Goal: Task Accomplishment & Management: Use online tool/utility

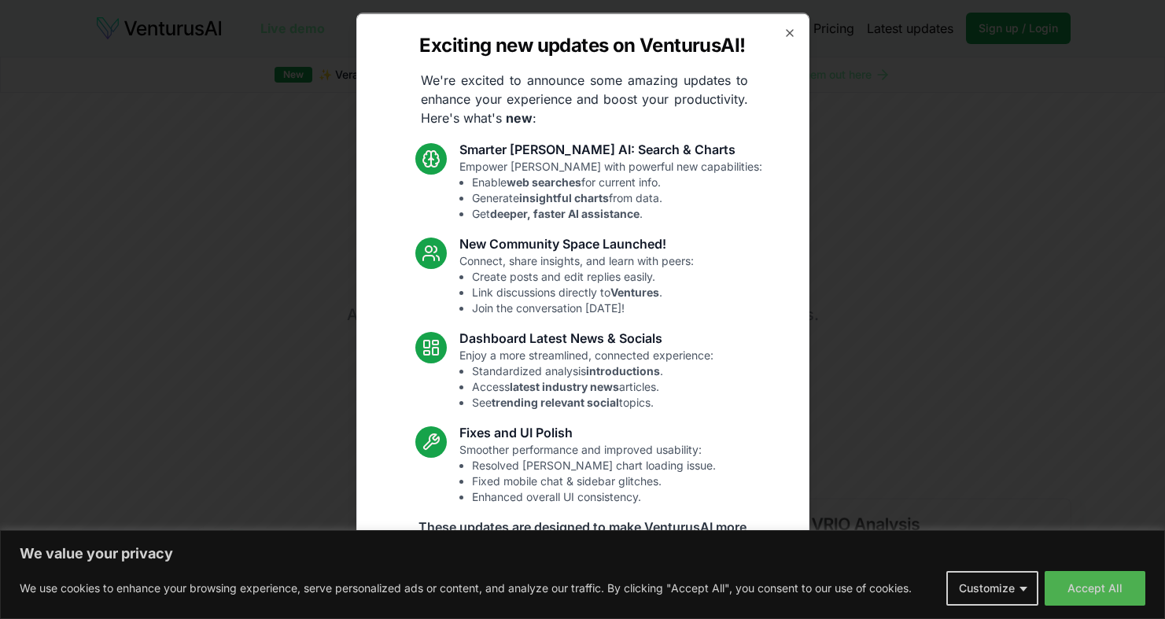
click at [779, 24] on div "Exciting new updates on VenturusAI! We're excited to announce some amazing upda…" at bounding box center [582, 310] width 453 height 594
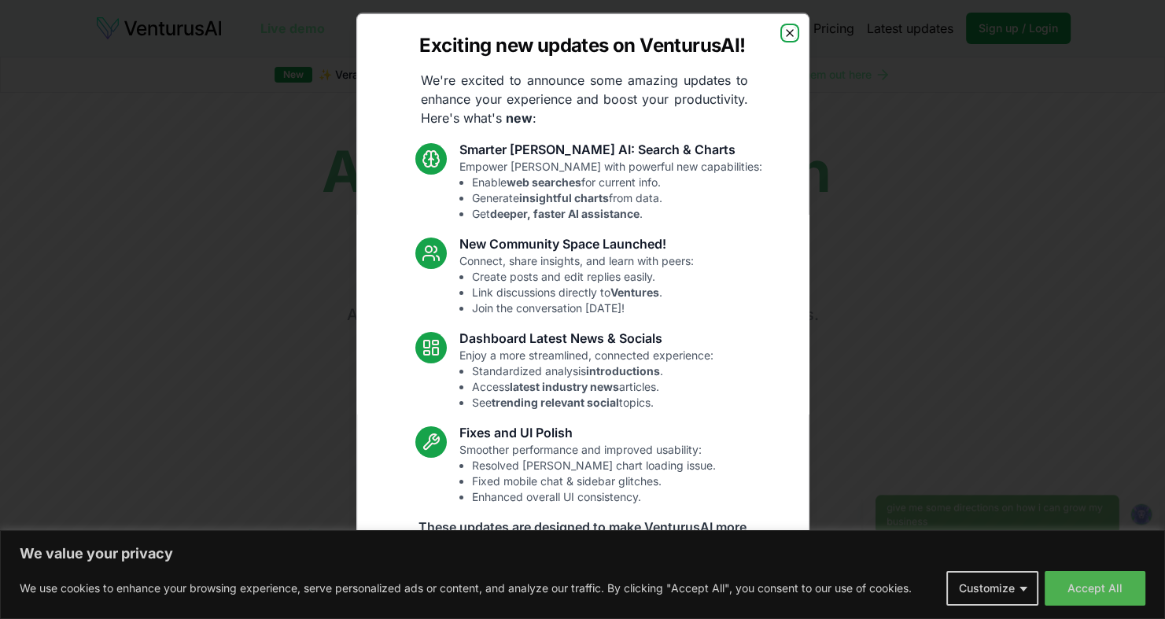
click at [784, 28] on icon "button" at bounding box center [790, 32] width 13 height 13
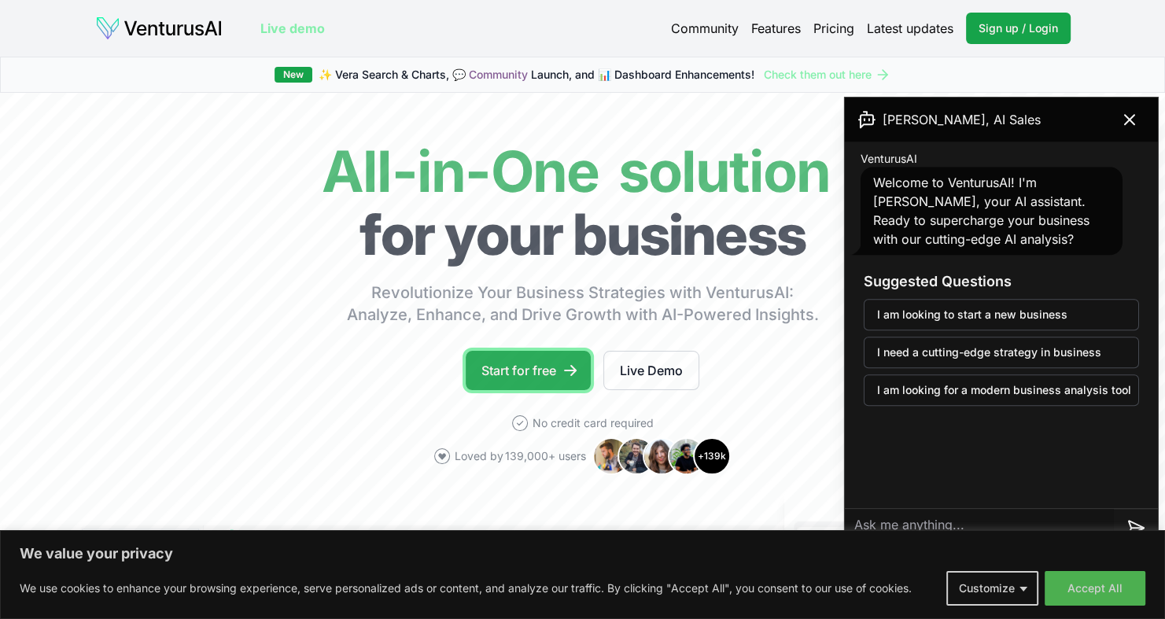
click at [554, 378] on link "Start for free" at bounding box center [528, 370] width 125 height 39
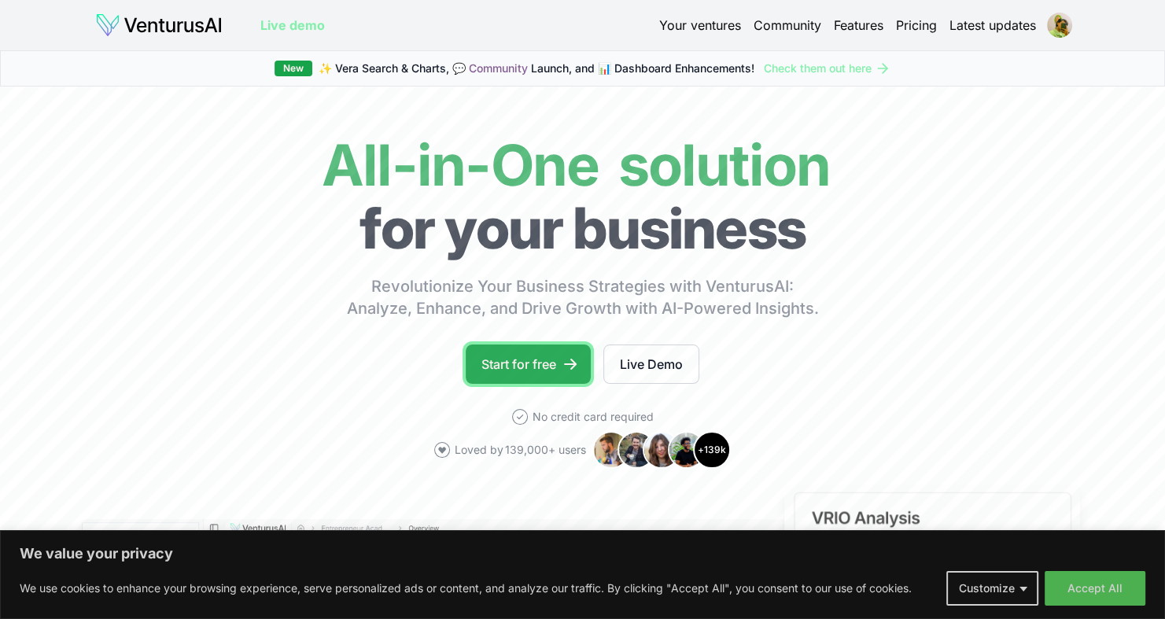
click at [544, 358] on link "Start for free" at bounding box center [528, 364] width 125 height 39
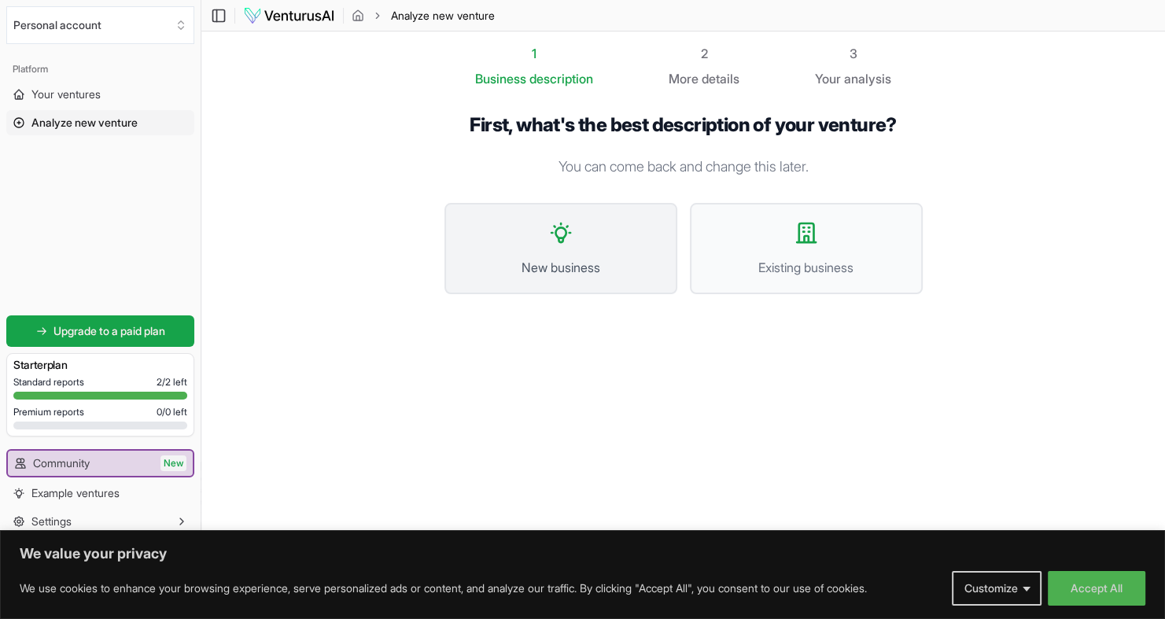
click at [550, 278] on button "New business" at bounding box center [561, 248] width 233 height 91
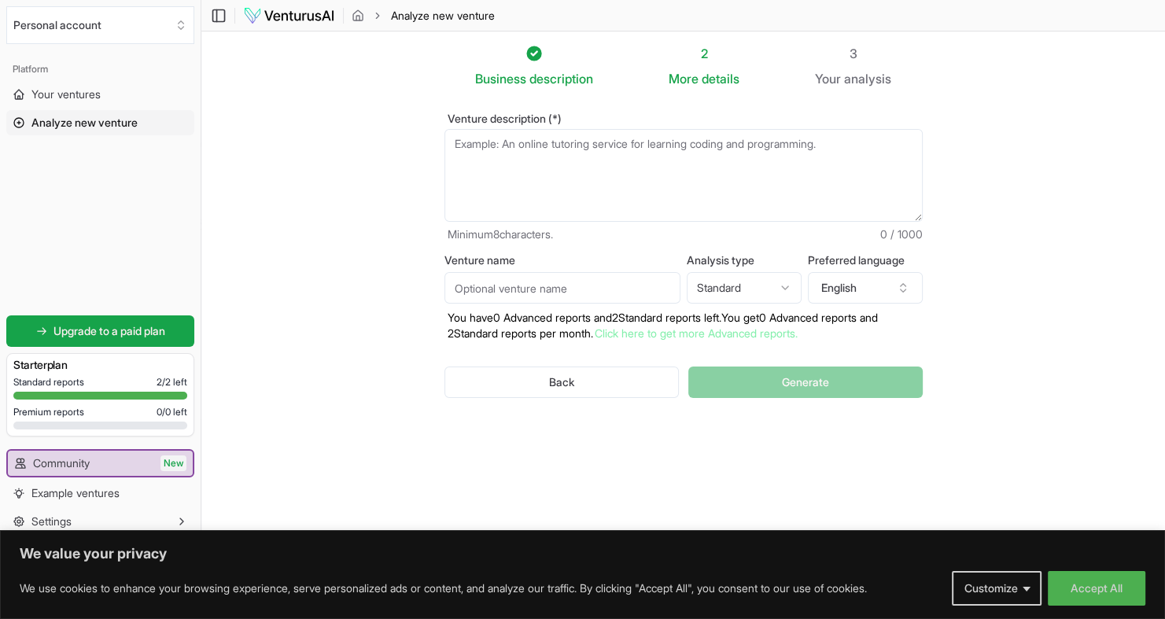
click at [659, 293] on input "Venture name" at bounding box center [563, 287] width 236 height 31
click at [783, 284] on html "We value your privacy We use cookies to enhance your browsing experience, serve…" at bounding box center [582, 309] width 1165 height 619
select select "advanced"
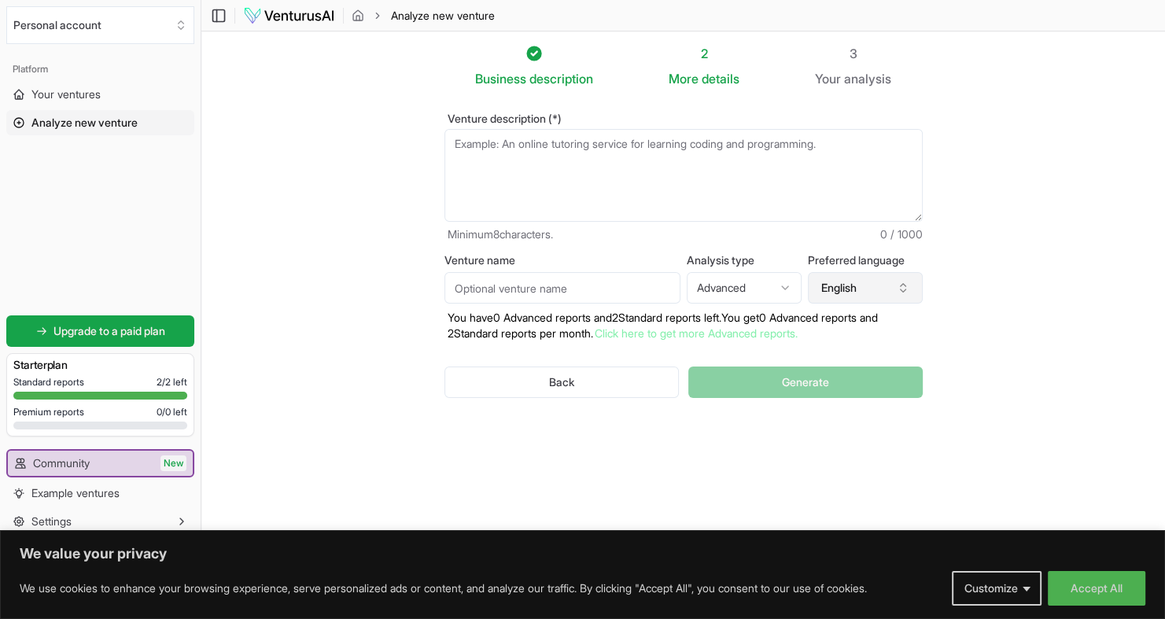
click at [869, 297] on button "English" at bounding box center [865, 287] width 115 height 31
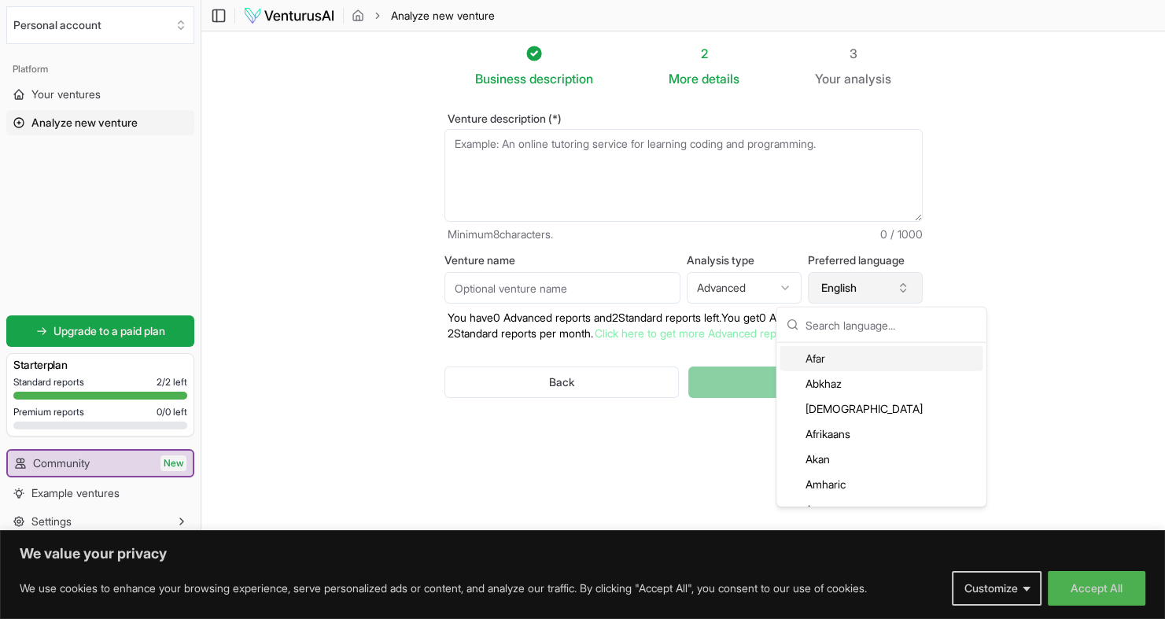
click at [869, 297] on button "English" at bounding box center [865, 287] width 115 height 31
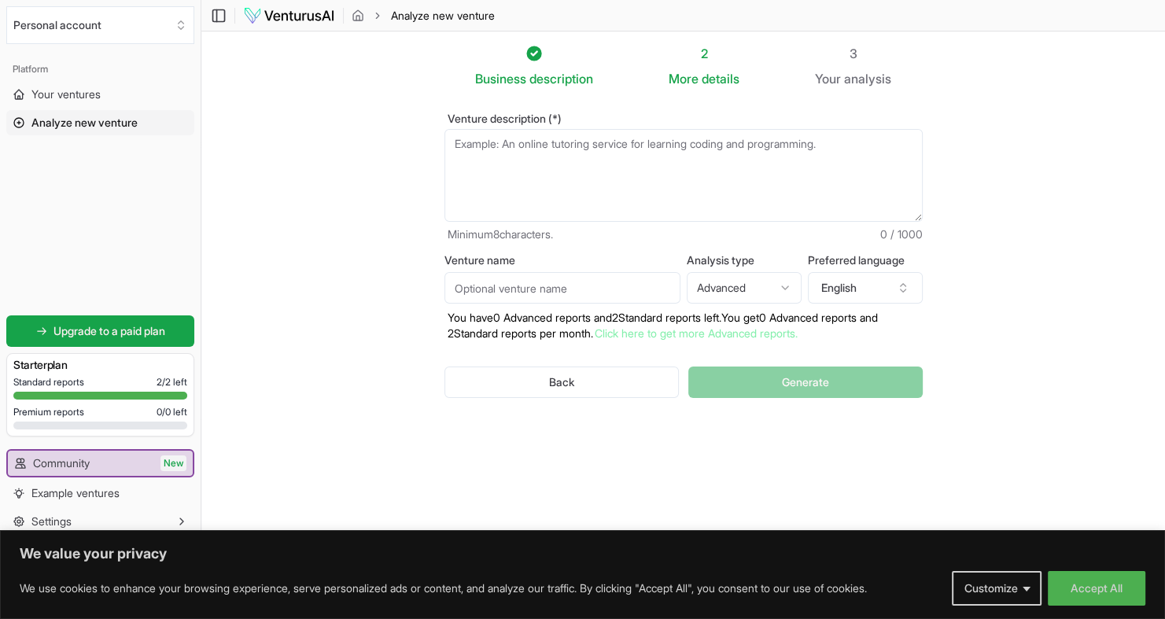
click at [521, 146] on textarea "Venture description (*)" at bounding box center [684, 175] width 478 height 93
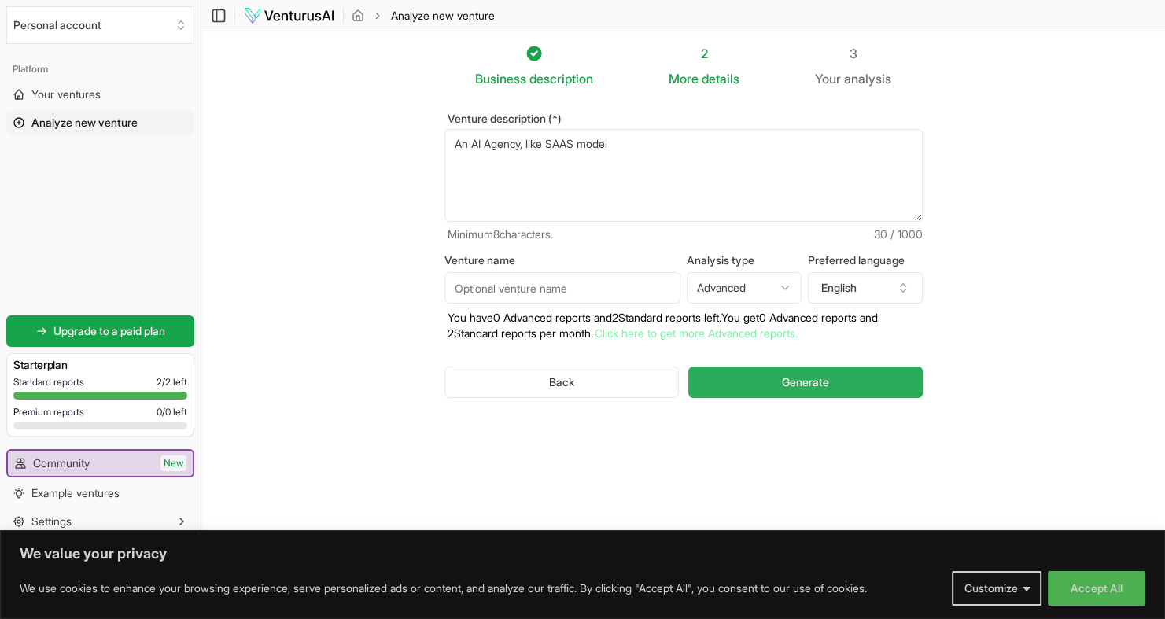
type textarea "An AI Agency, like SAAS model"
click at [748, 373] on button "Generate" at bounding box center [805, 382] width 234 height 31
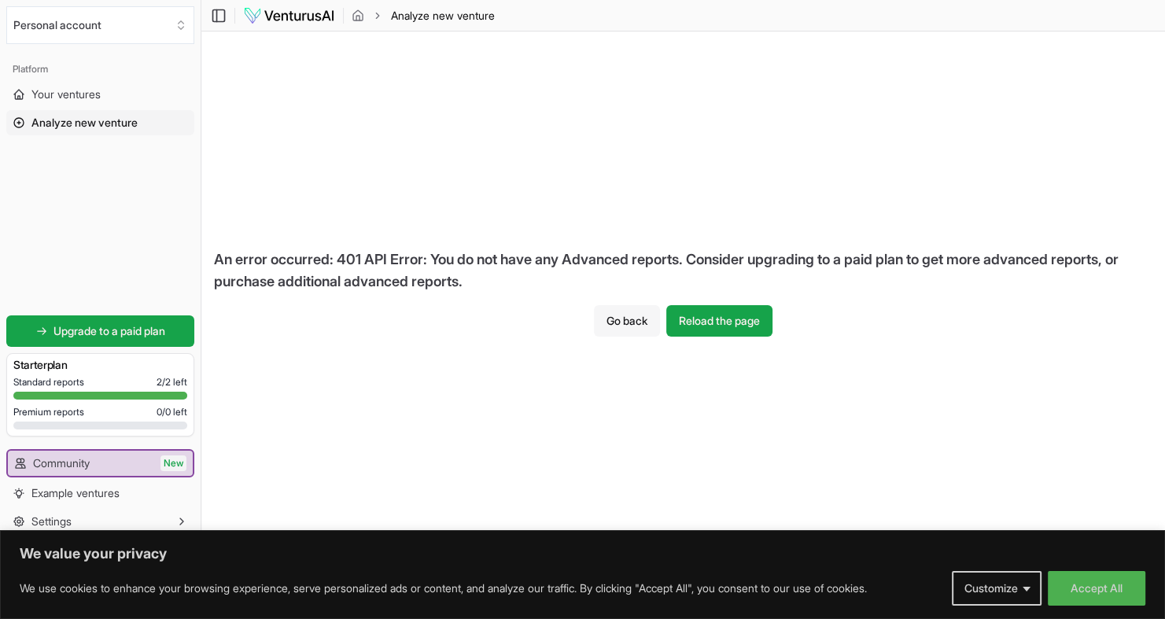
click at [626, 307] on button "Go back" at bounding box center [627, 320] width 66 height 31
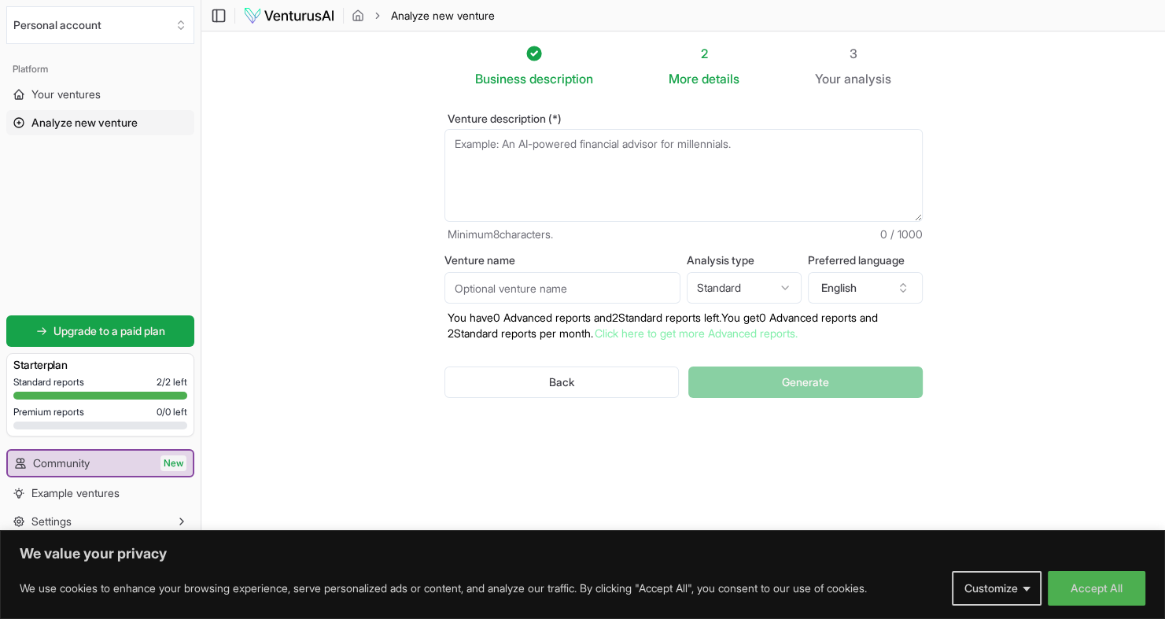
click at [726, 288] on html "We value your privacy We use cookies to enhance your browsing experience, serve…" at bounding box center [582, 309] width 1165 height 619
click at [744, 389] on html "We value your privacy We use cookies to enhance your browsing experience, serve…" at bounding box center [582, 309] width 1165 height 619
click at [543, 165] on textarea "Venture description (*)" at bounding box center [684, 175] width 478 height 93
type textarea "An AI Agency Model for help local and international business"
click at [753, 380] on button "Generate" at bounding box center [805, 382] width 234 height 31
